Goal: Task Accomplishment & Management: Manage account settings

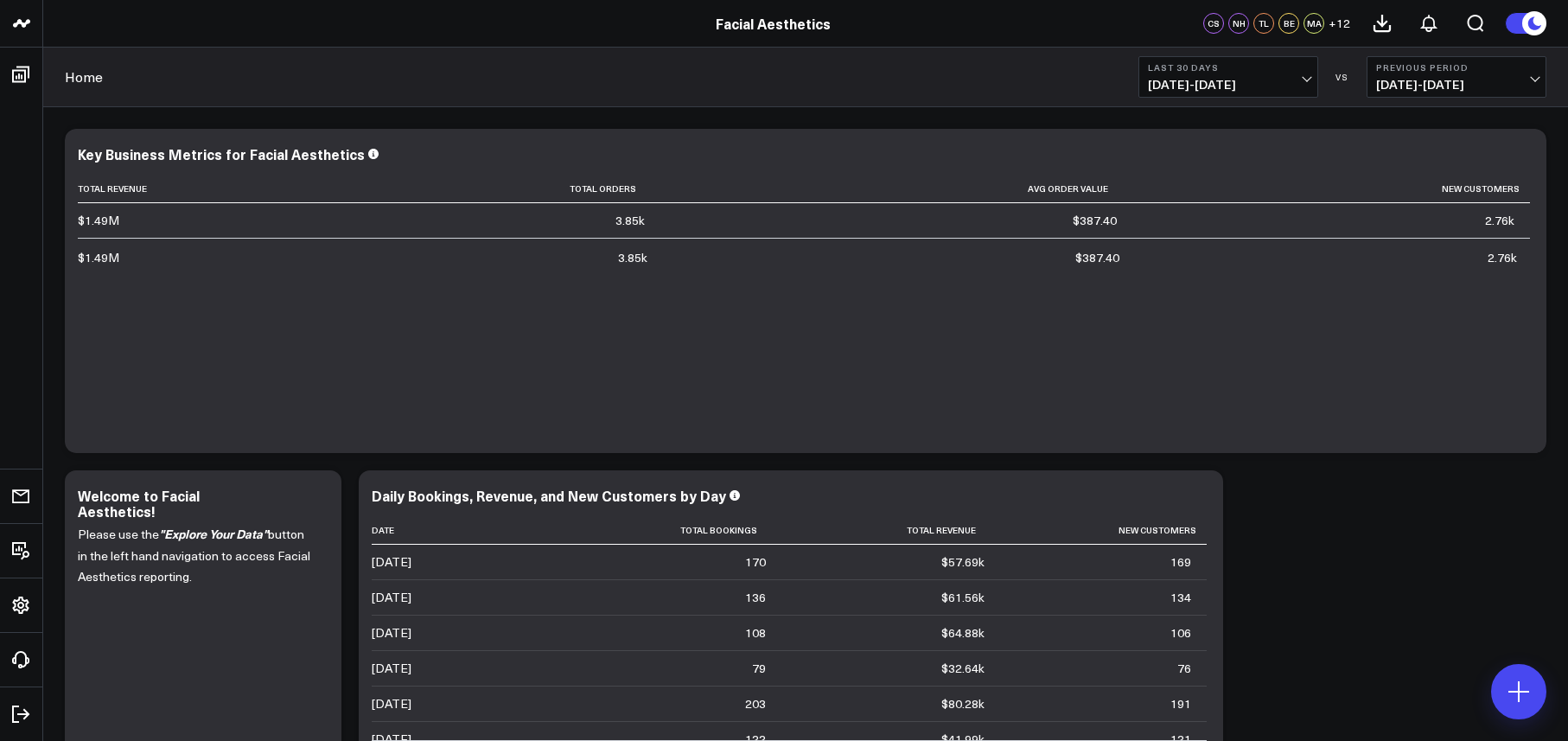
click at [1341, 25] on span "+ 12" at bounding box center [1340, 23] width 21 height 12
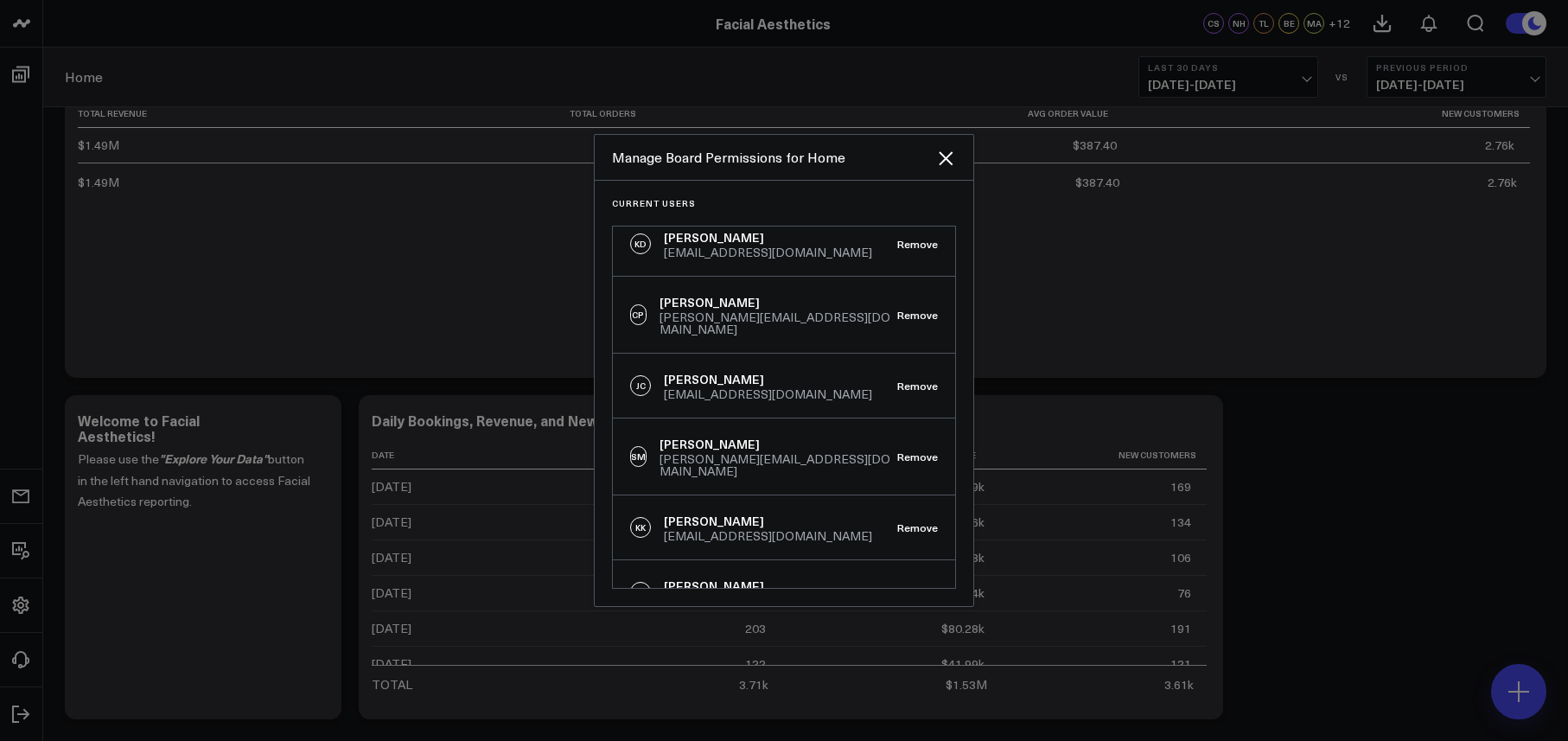
scroll to position [60, 0]
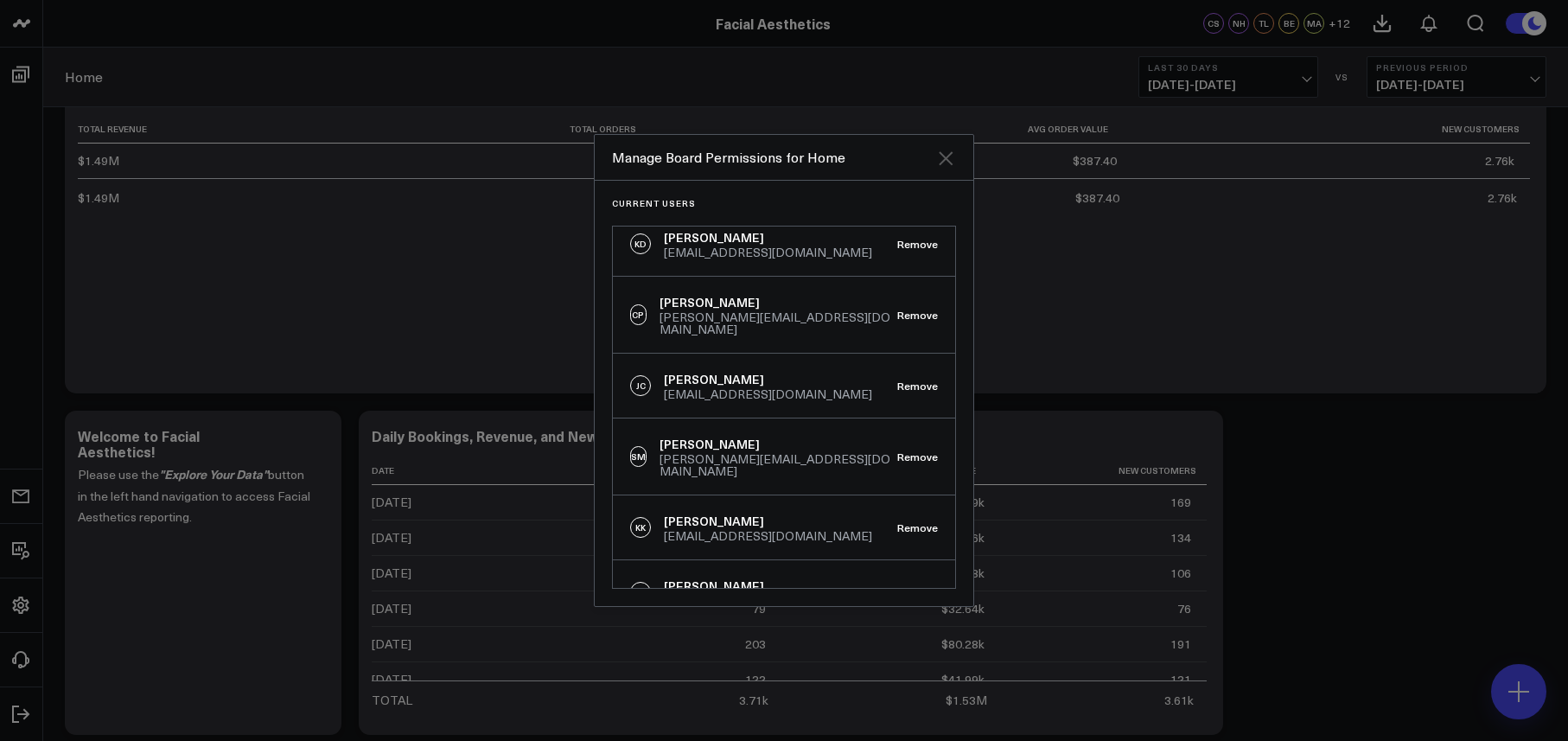
click at [950, 162] on icon "Close" at bounding box center [945, 158] width 14 height 14
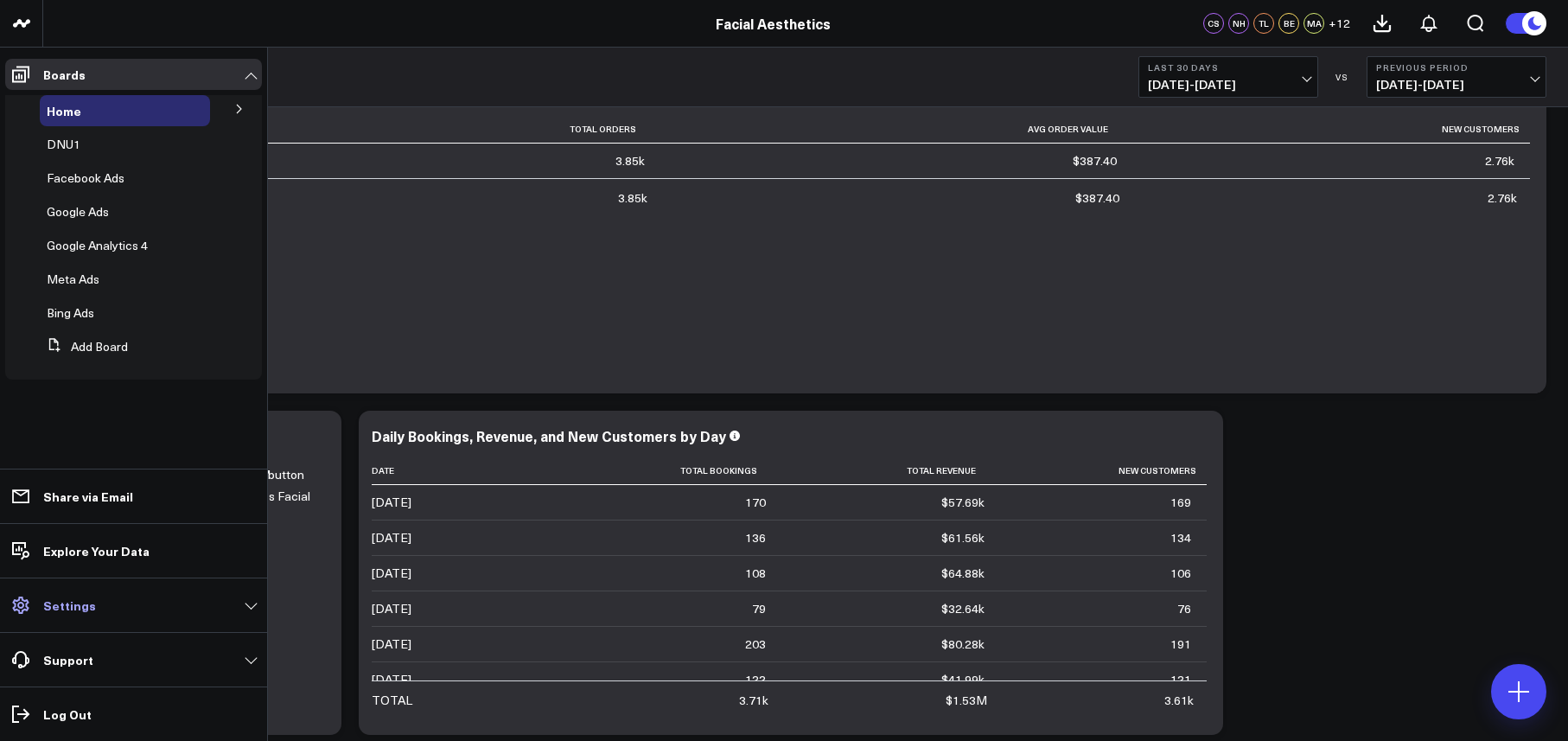
click at [102, 614] on link "Settings" at bounding box center [133, 605] width 257 height 31
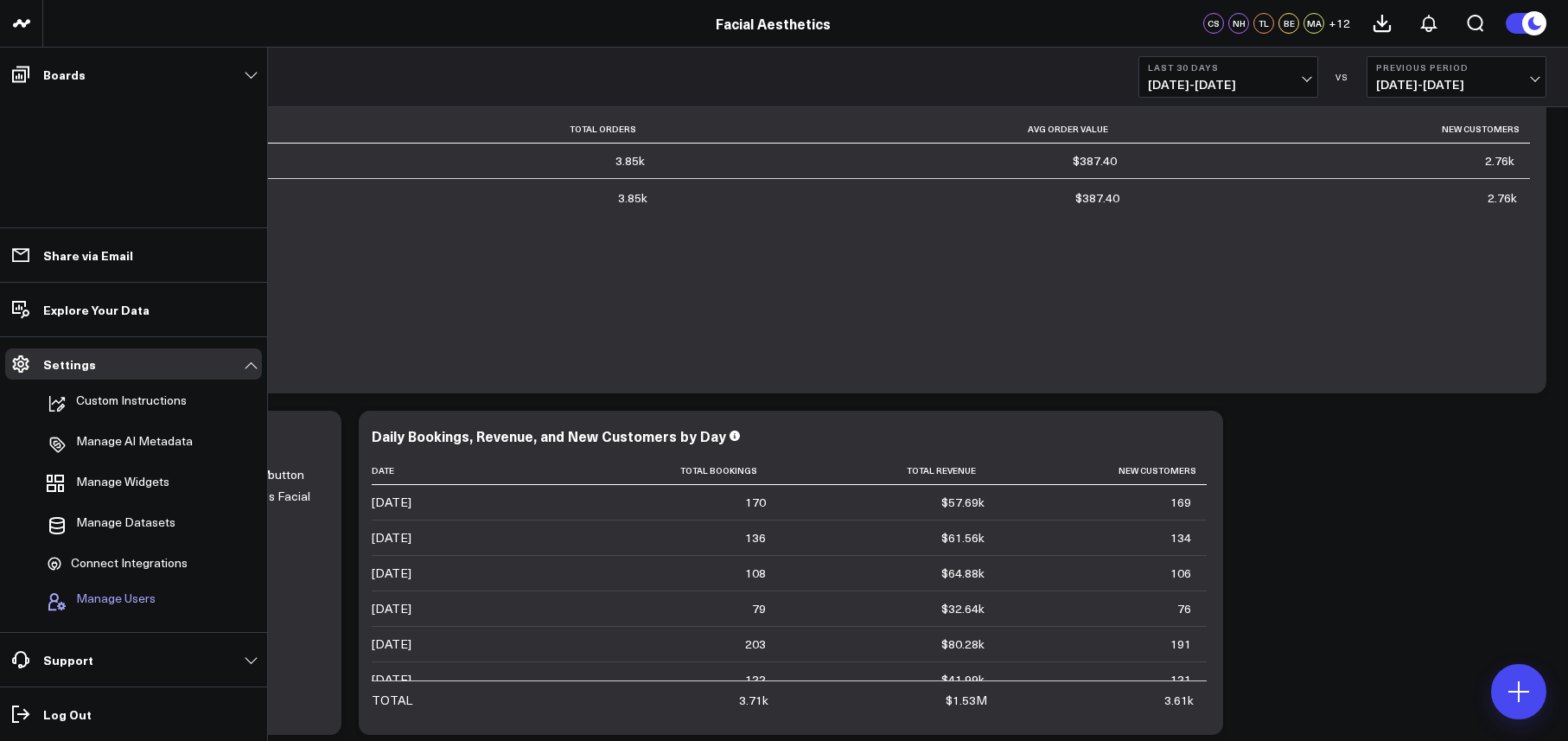
click at [139, 596] on span "Manage Users" at bounding box center [115, 601] width 79 height 21
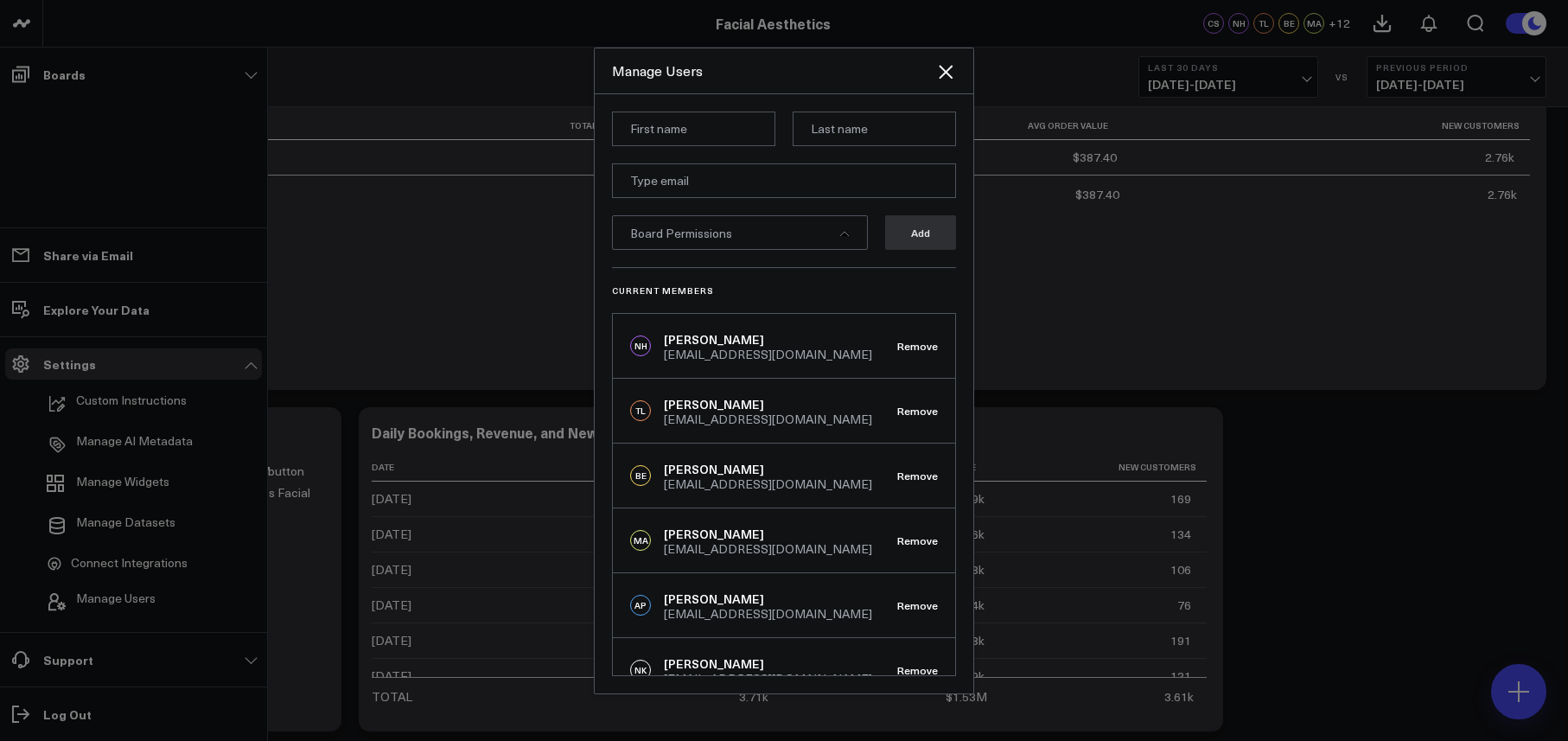
scroll to position [72, 0]
click at [670, 134] on input at bounding box center [693, 128] width 163 height 34
type input "[PERSON_NAME]"
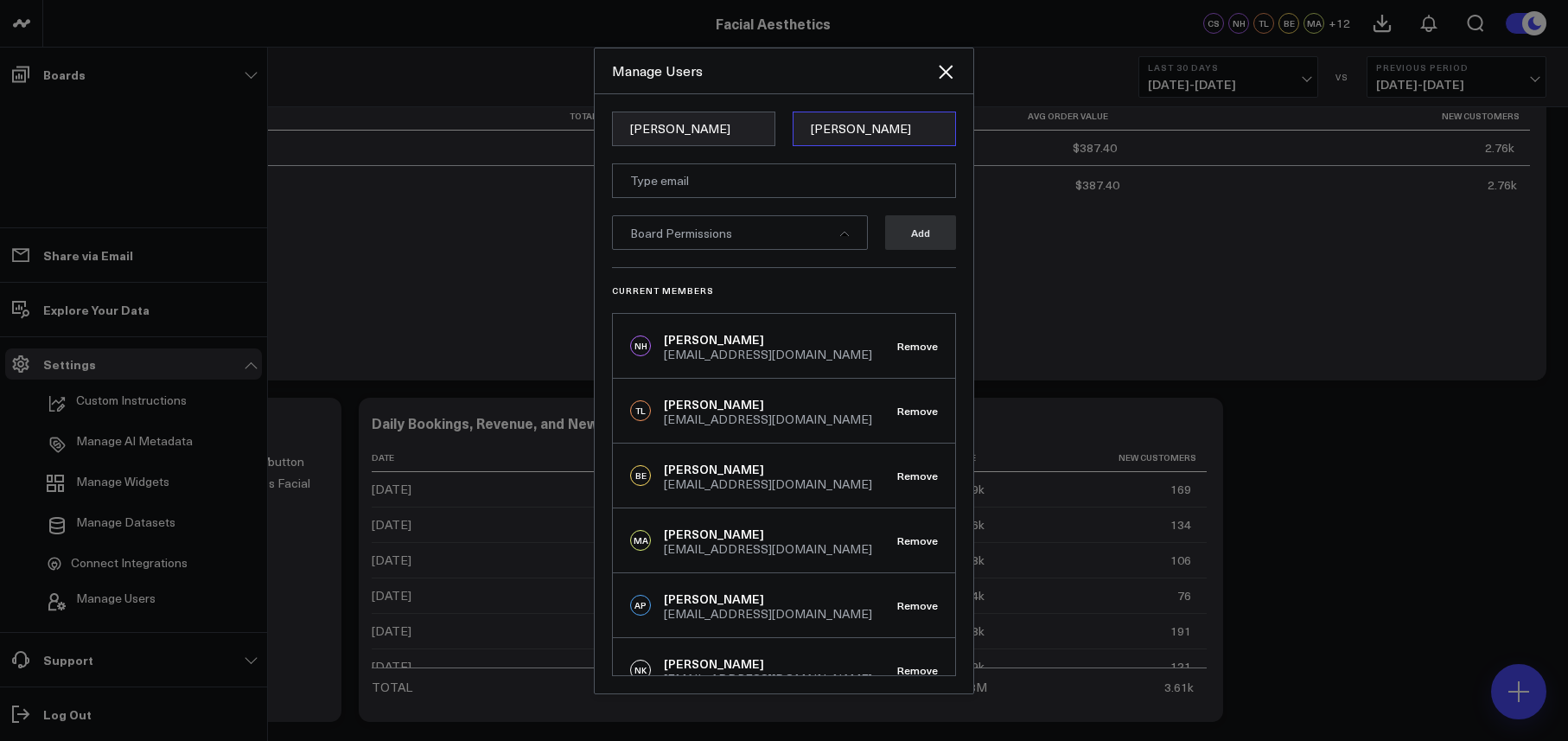
type input "[PERSON_NAME]"
type input "[EMAIL_ADDRESS][DOMAIN_NAME]"
click at [712, 234] on span "Board Permissions" at bounding box center [681, 232] width 102 height 17
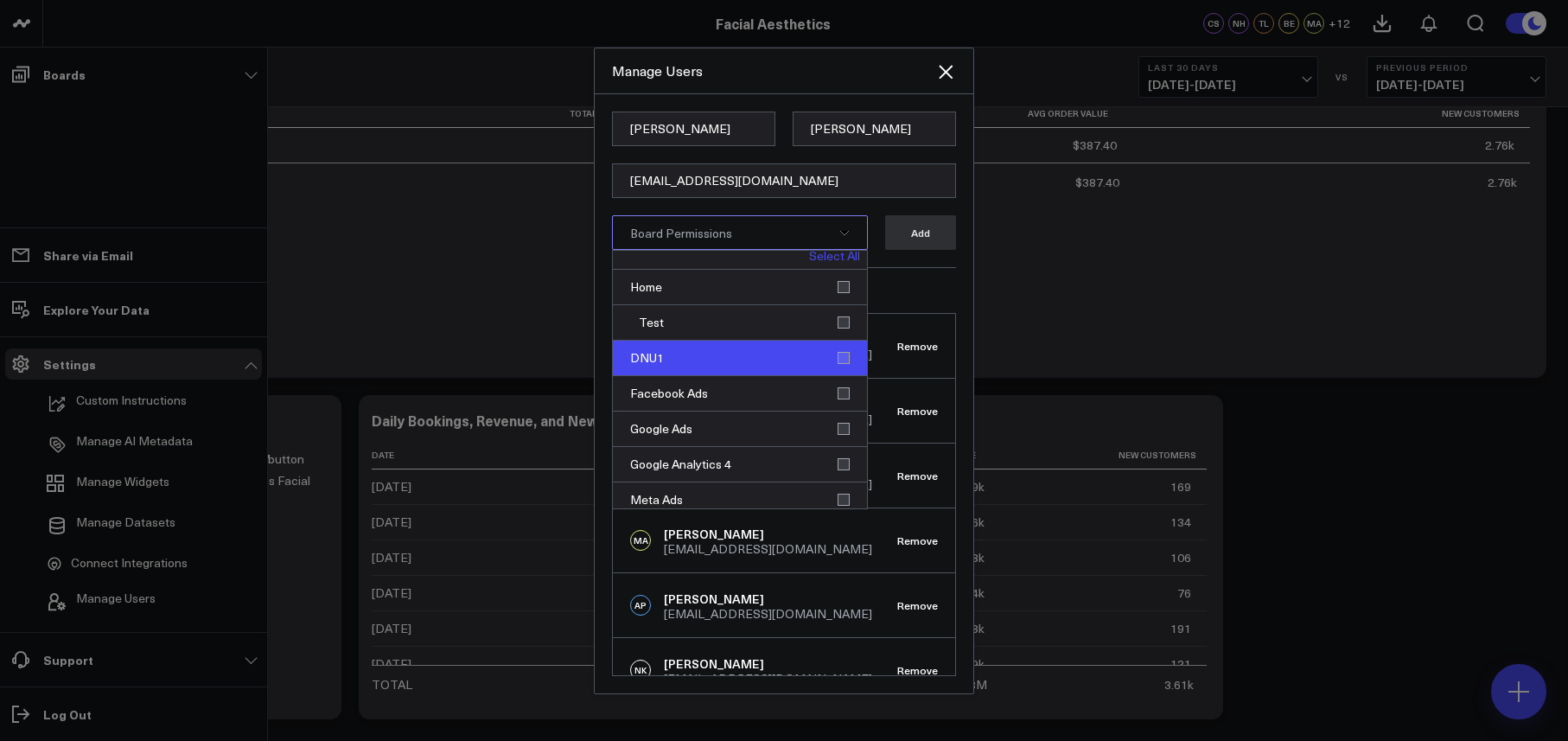
scroll to position [0, 0]
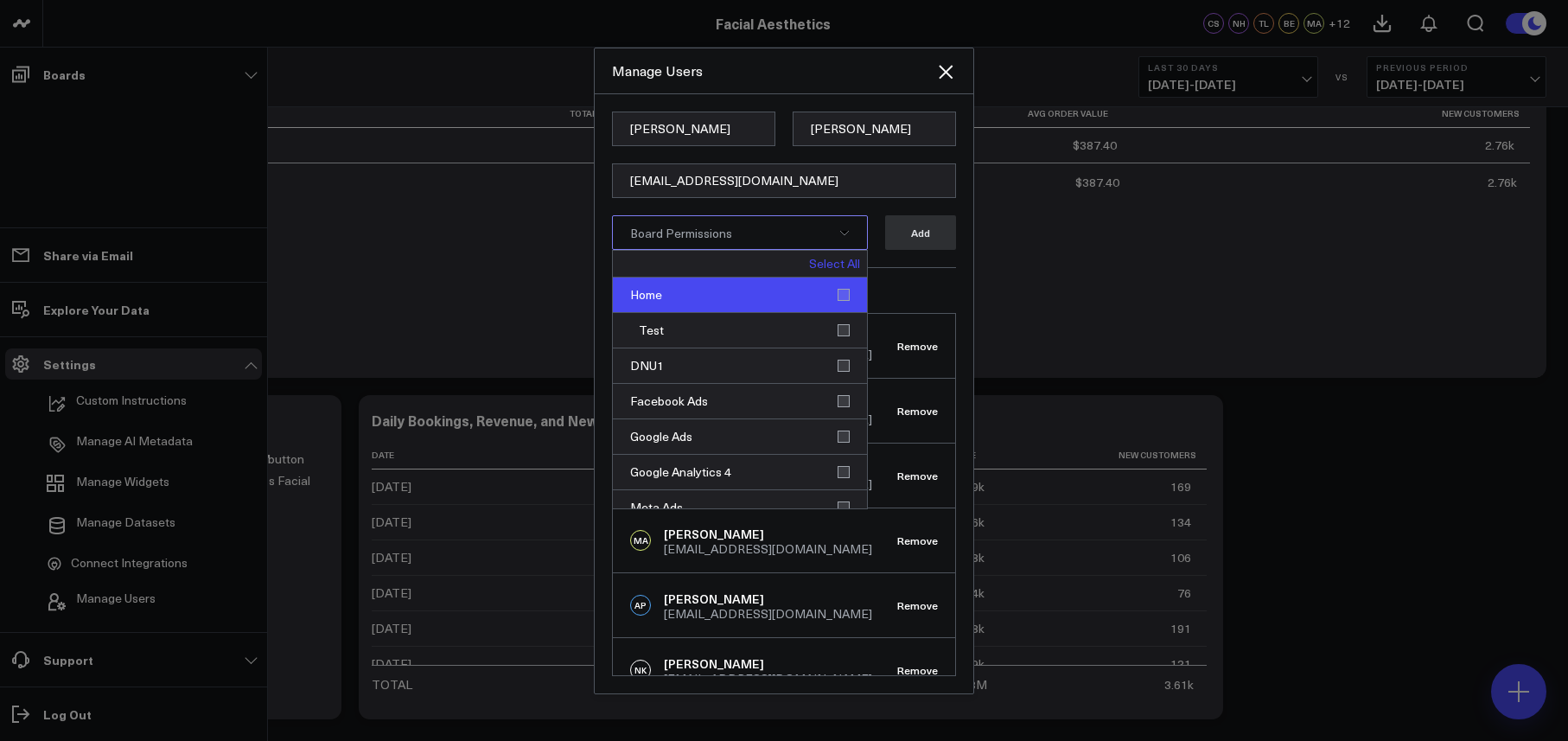
click at [835, 294] on div "Home" at bounding box center [740, 295] width 254 height 35
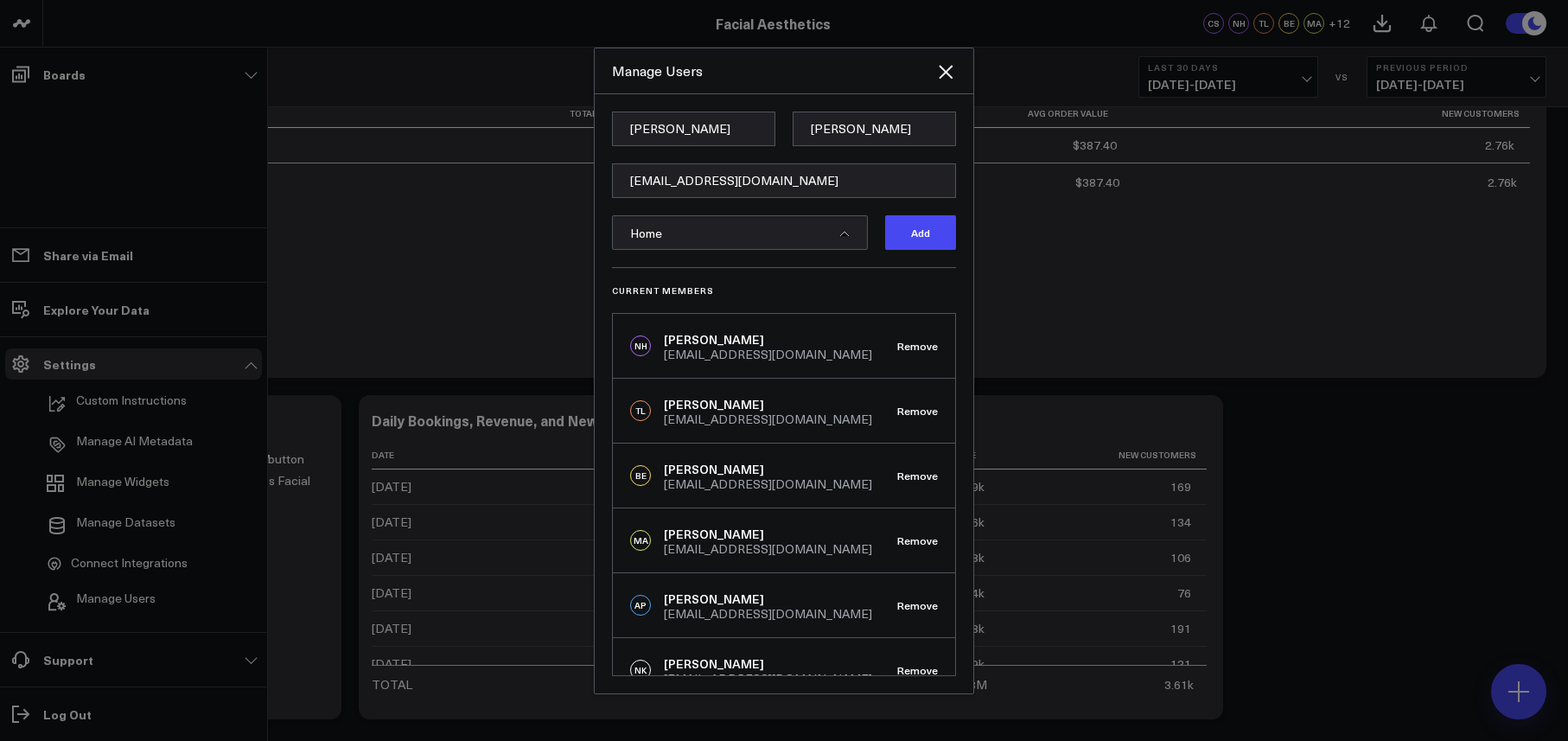
drag, startPoint x: 890, startPoint y: 283, endPoint x: 902, endPoint y: 262, distance: 24.2
click at [892, 281] on div "Current Members NH [PERSON_NAME] [PERSON_NAME][EMAIL_ADDRESS][DOMAIN_NAME] Remo…" at bounding box center [784, 472] width 344 height 409
click at [913, 243] on button "Add" at bounding box center [921, 231] width 71 height 34
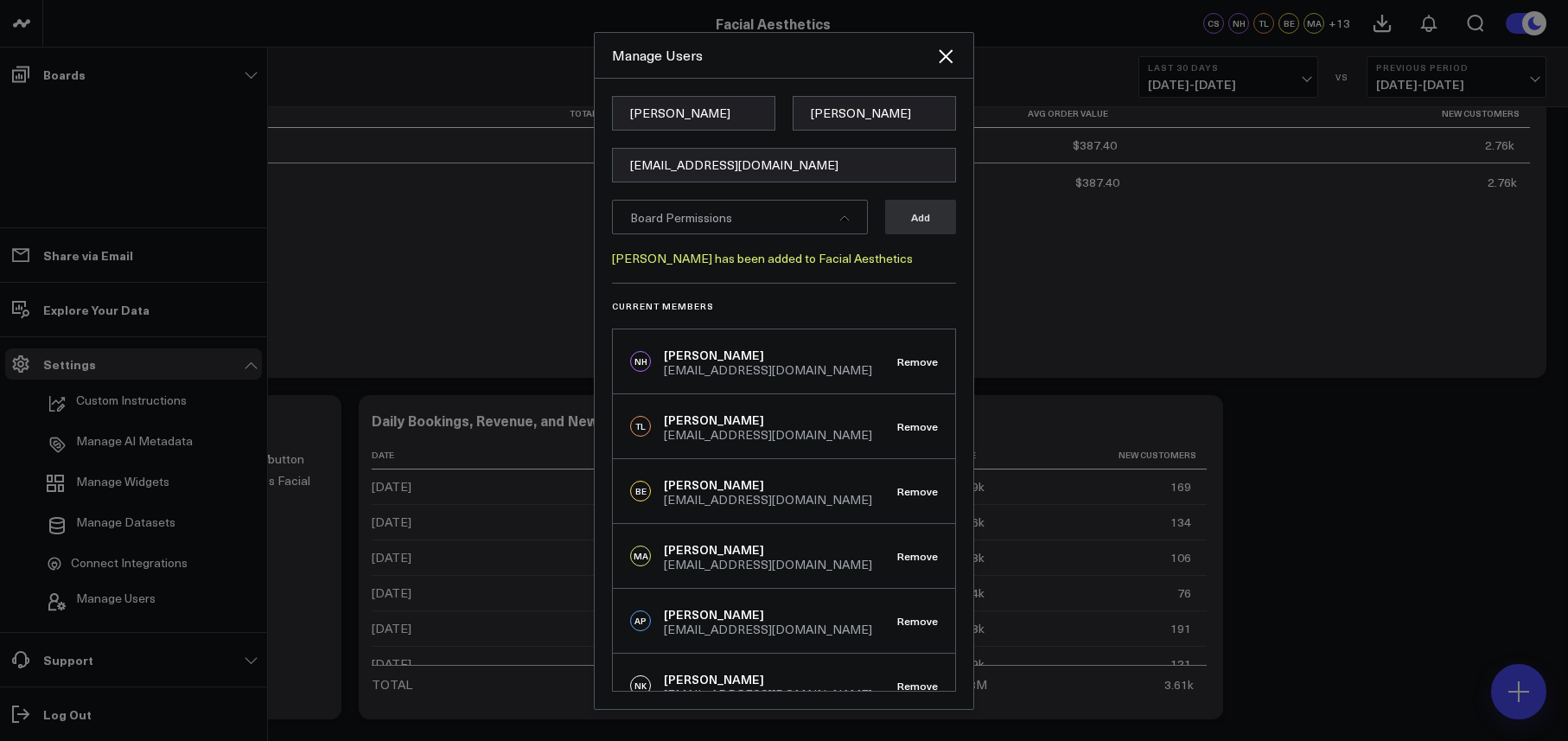
scroll to position [65, 0]
click at [945, 54] on icon "Close" at bounding box center [945, 56] width 14 height 14
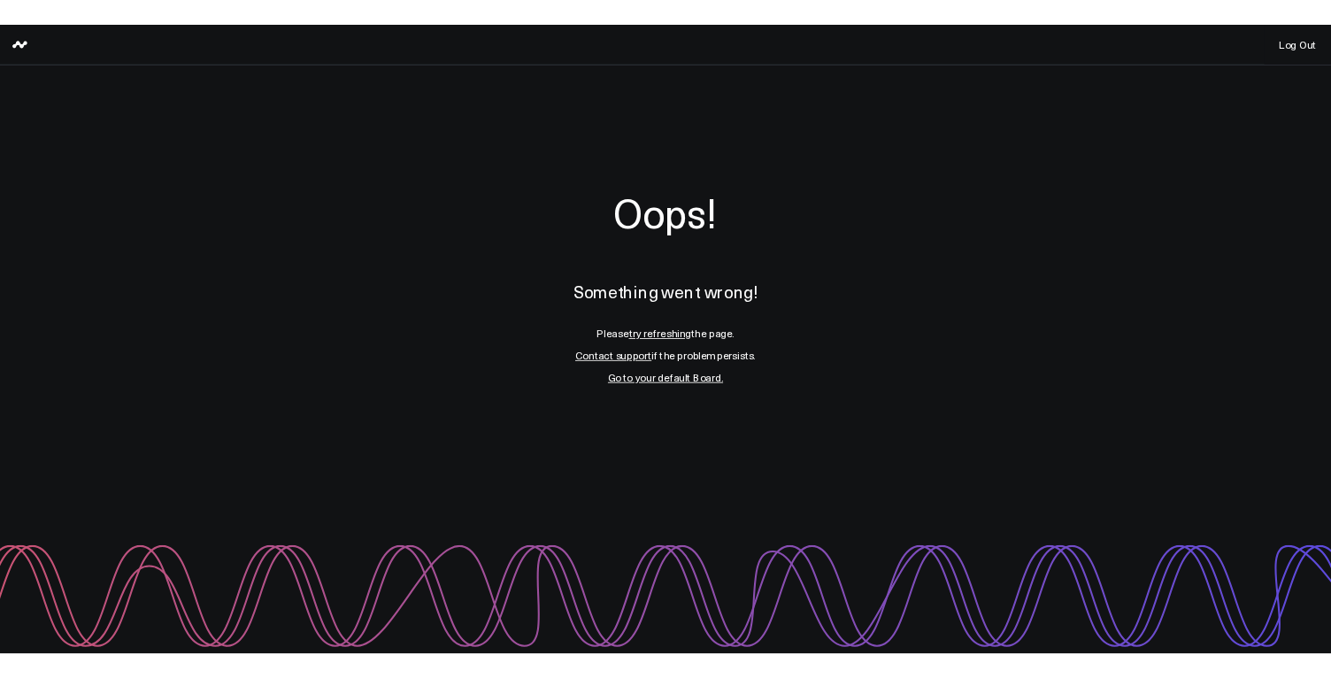
scroll to position [0, 0]
